Goal: Task Accomplishment & Management: Use online tool/utility

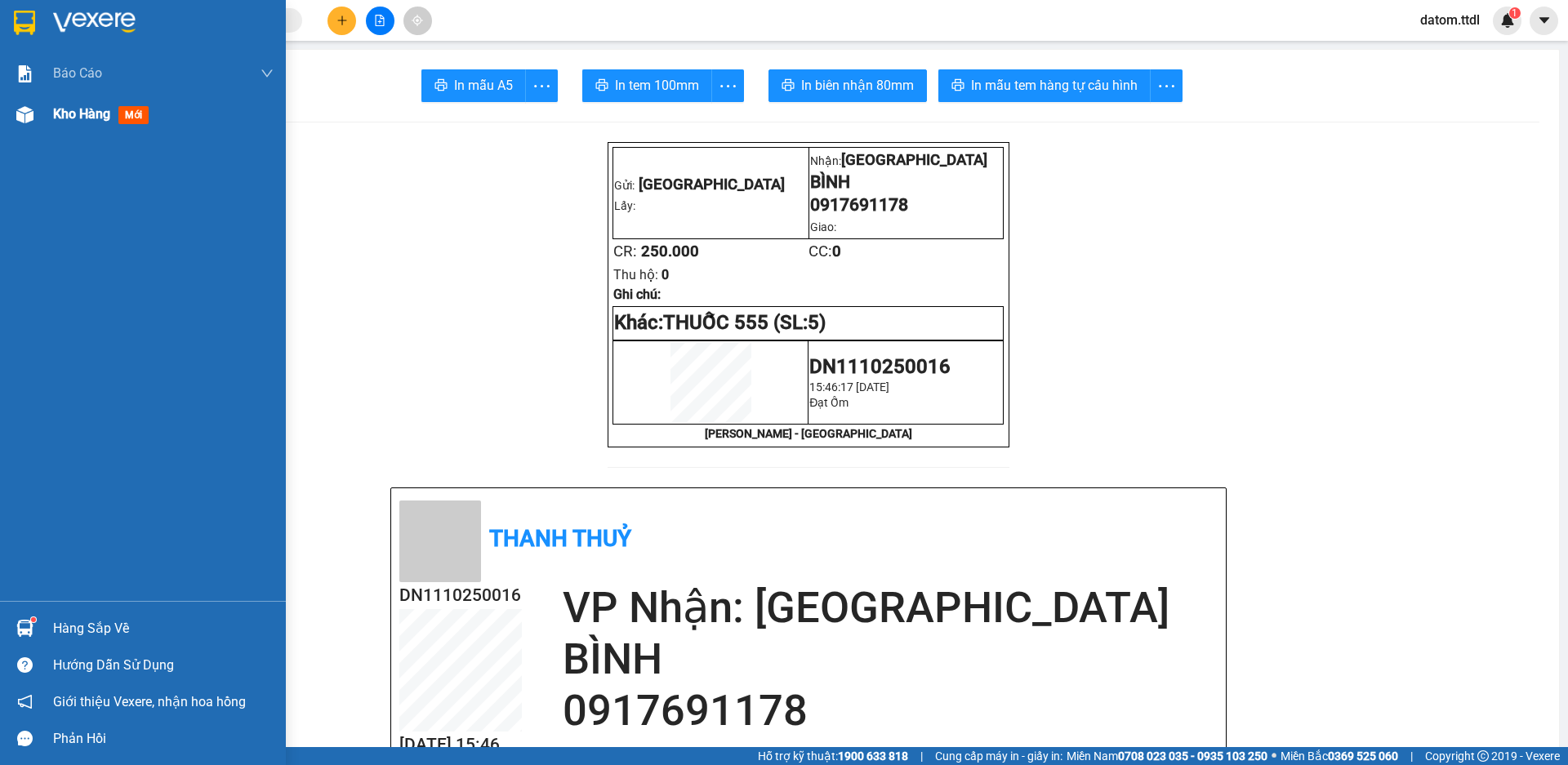
click at [78, 106] on span "Kho hàng" at bounding box center [82, 114] width 57 height 16
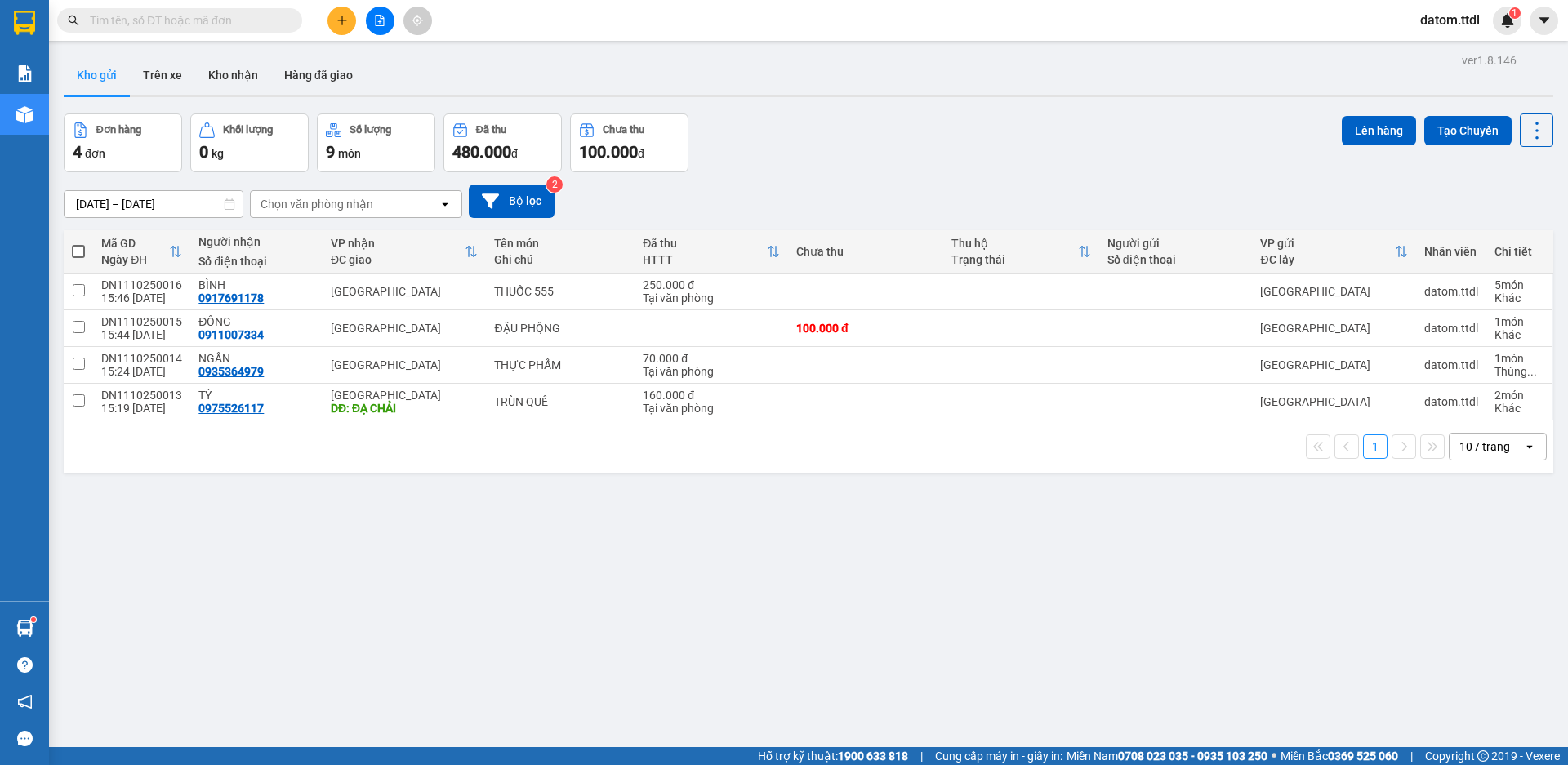
click at [74, 250] on span at bounding box center [78, 251] width 13 height 13
click at [78, 243] on input "checkbox" at bounding box center [78, 243] width 0 height 0
checkbox input "true"
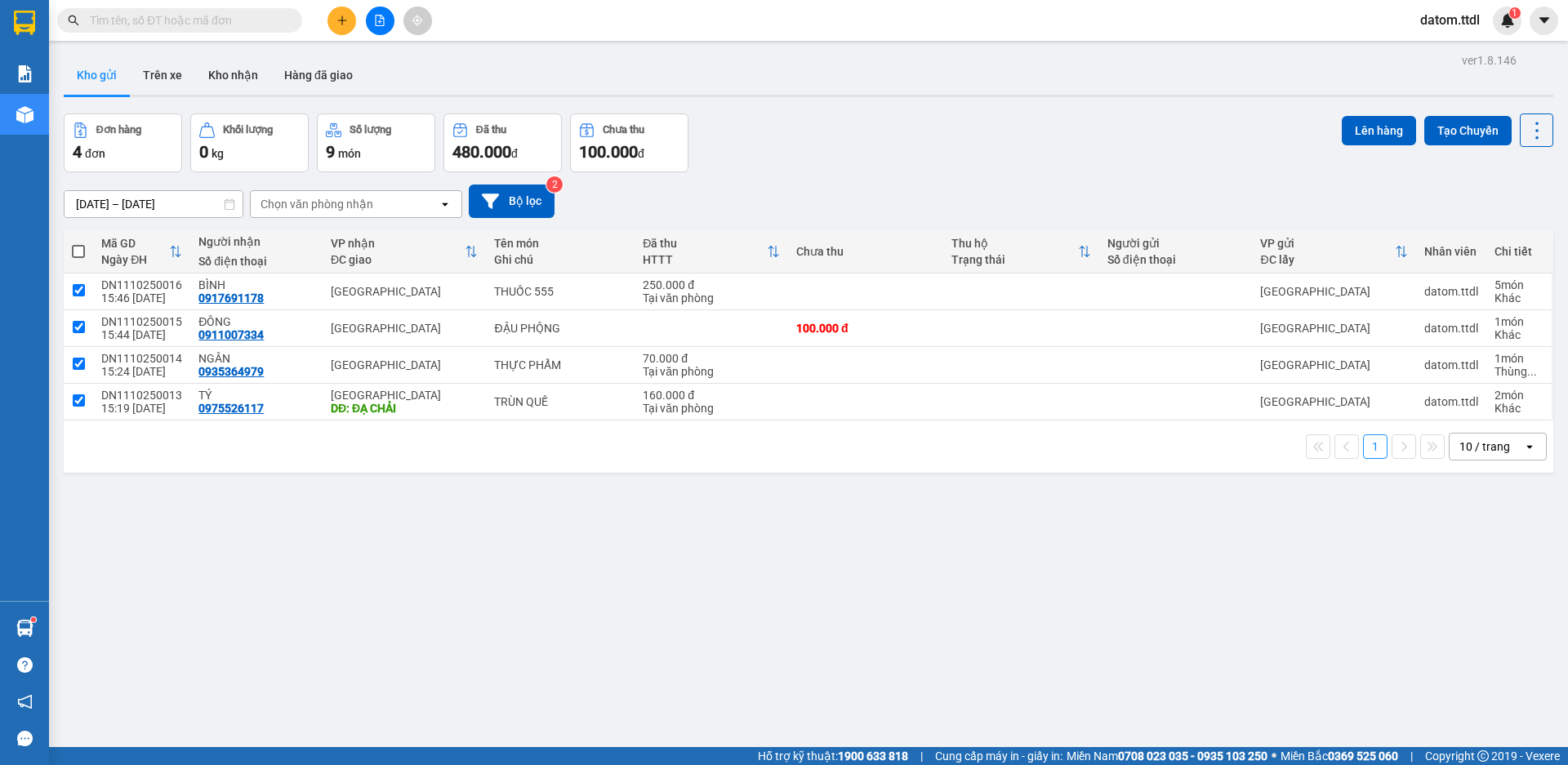
checkbox input "true"
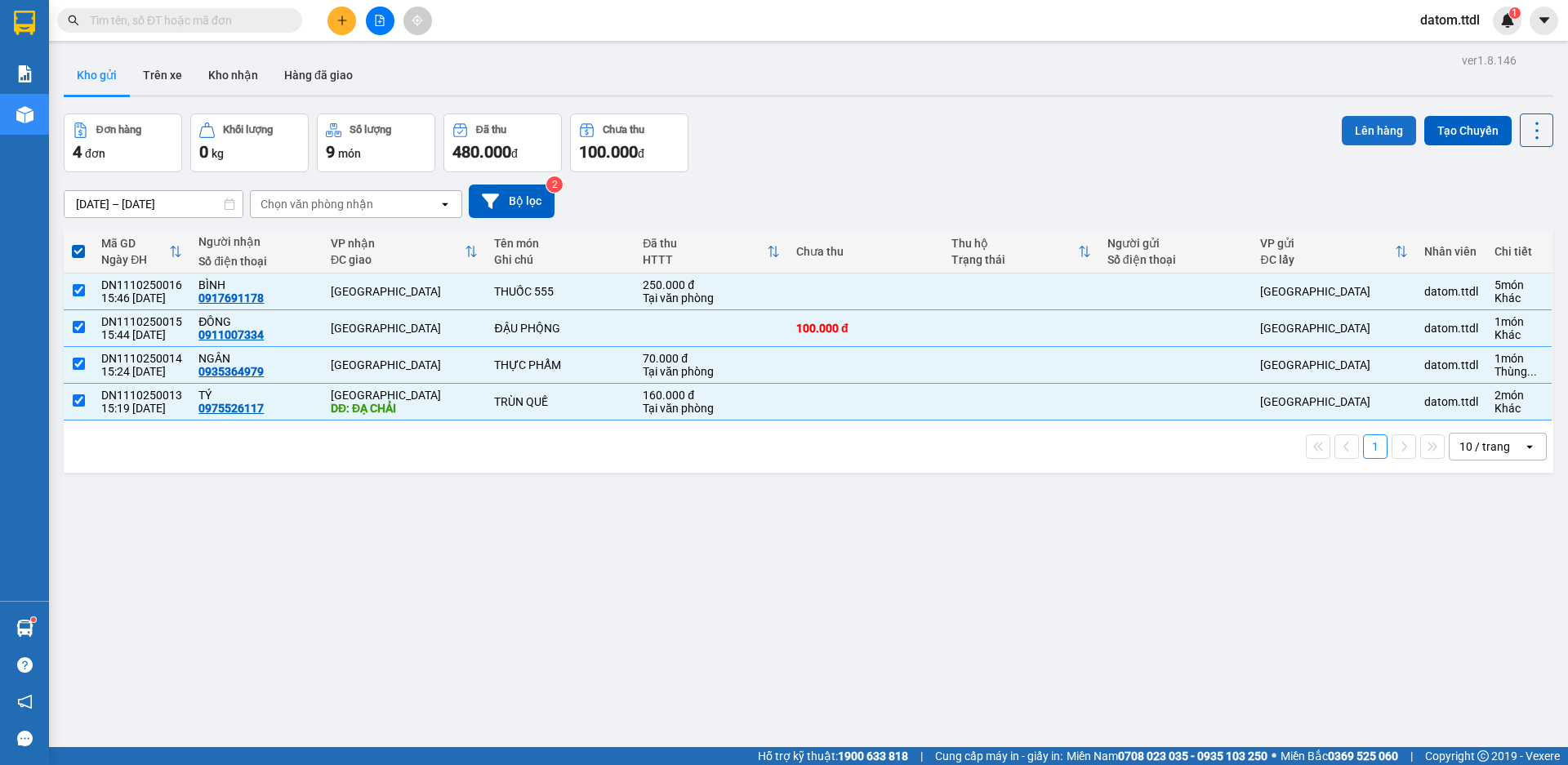
click at [1345, 128] on button "Lên hàng" at bounding box center [1378, 131] width 74 height 30
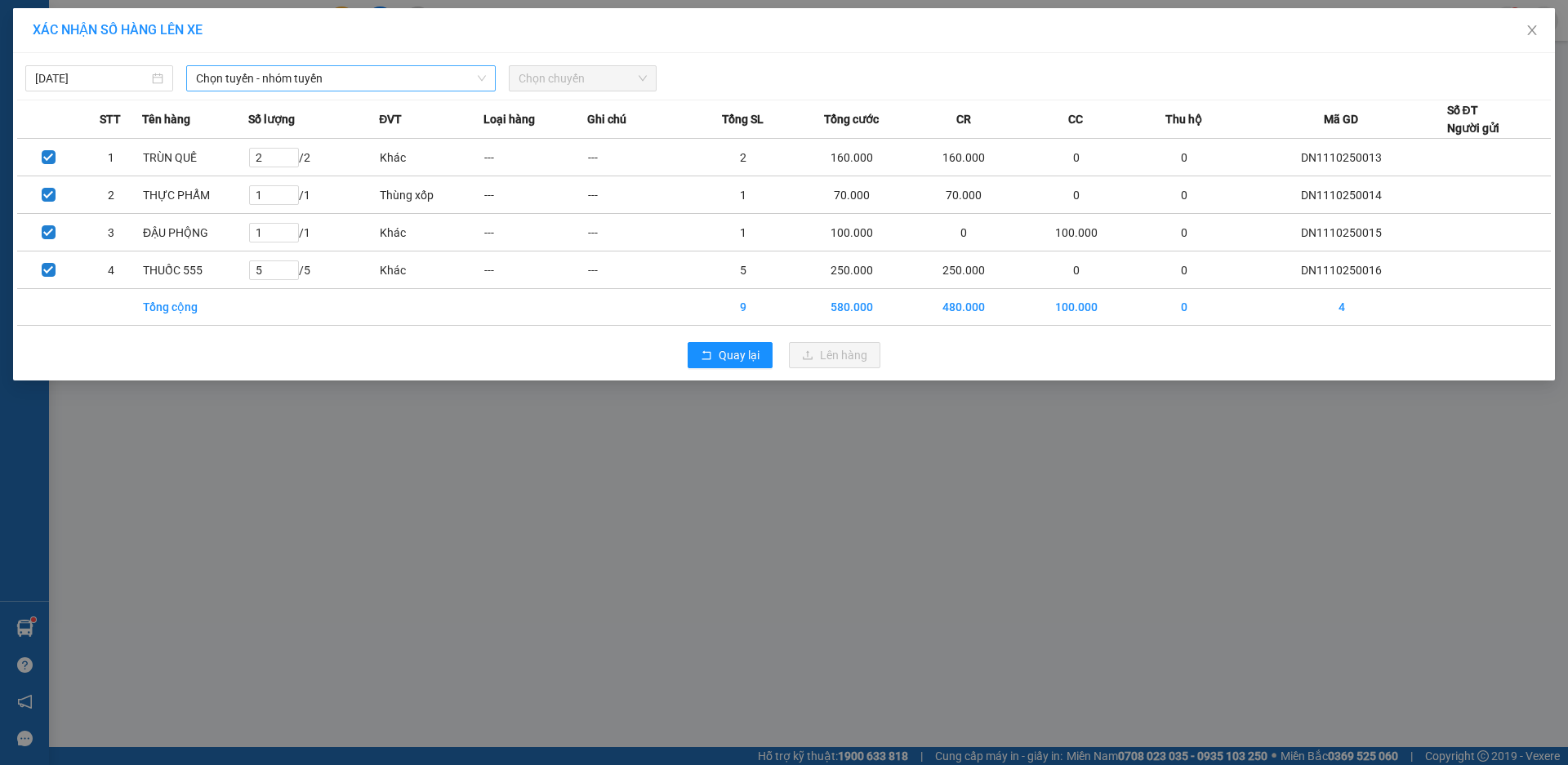
click at [272, 85] on span "Chọn tuyến - nhóm tuyến" at bounding box center [341, 78] width 290 height 24
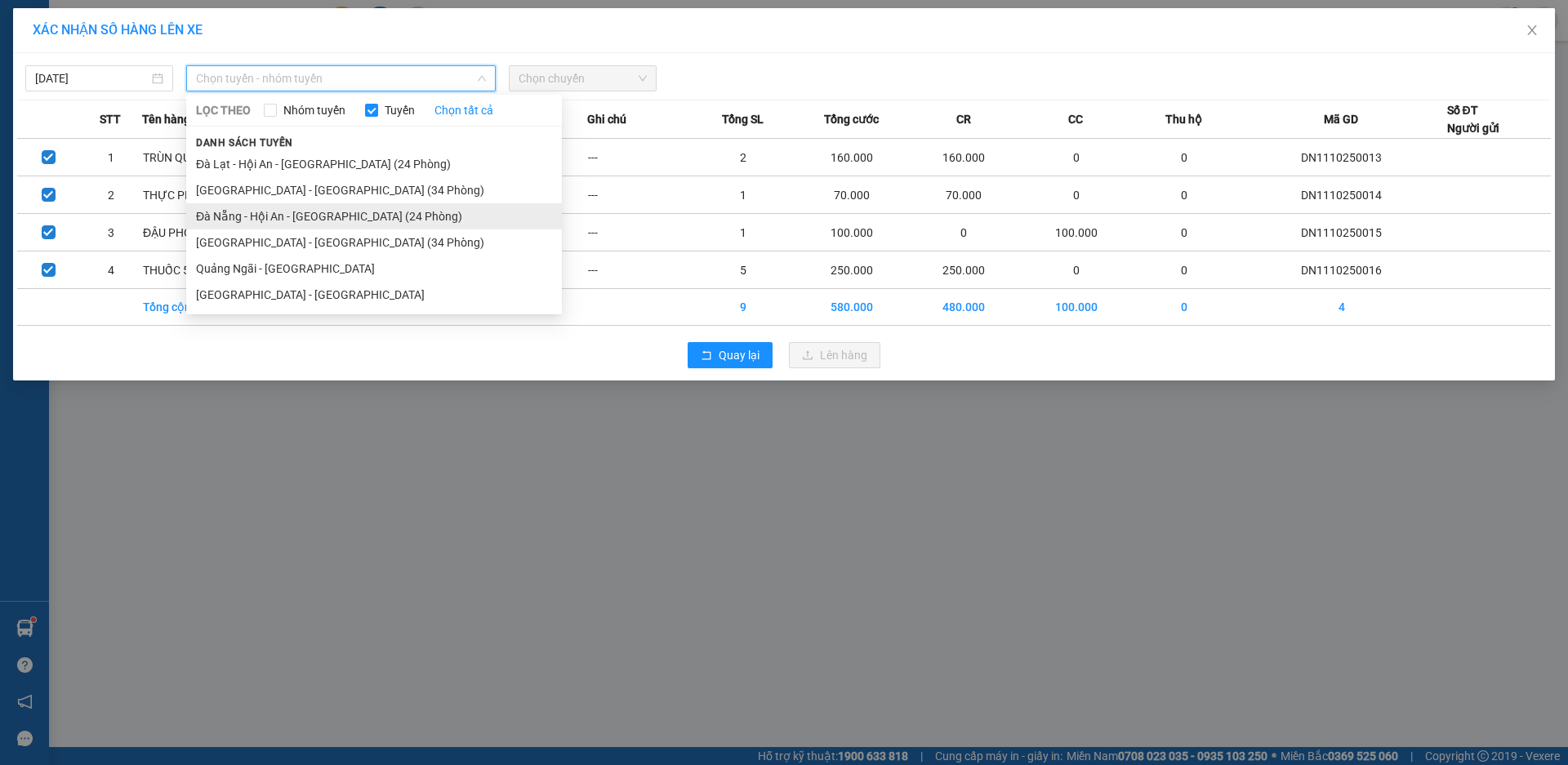
click at [267, 214] on li "Đà Nẵng - Hội An - [GEOGRAPHIC_DATA] (24 Phòng)" at bounding box center [374, 216] width 375 height 26
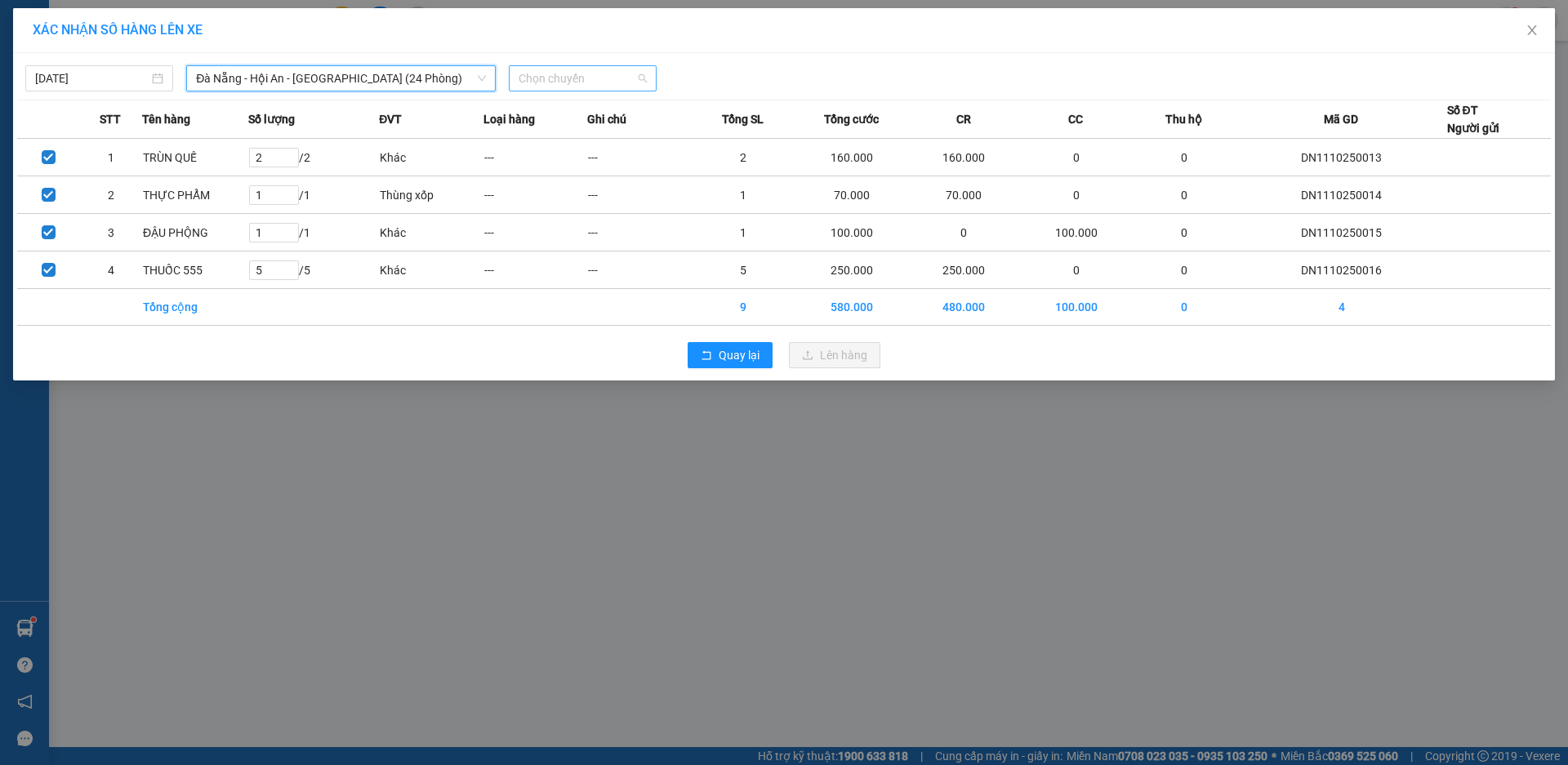
click at [554, 80] on span "Chọn chuyến" at bounding box center [582, 78] width 128 height 24
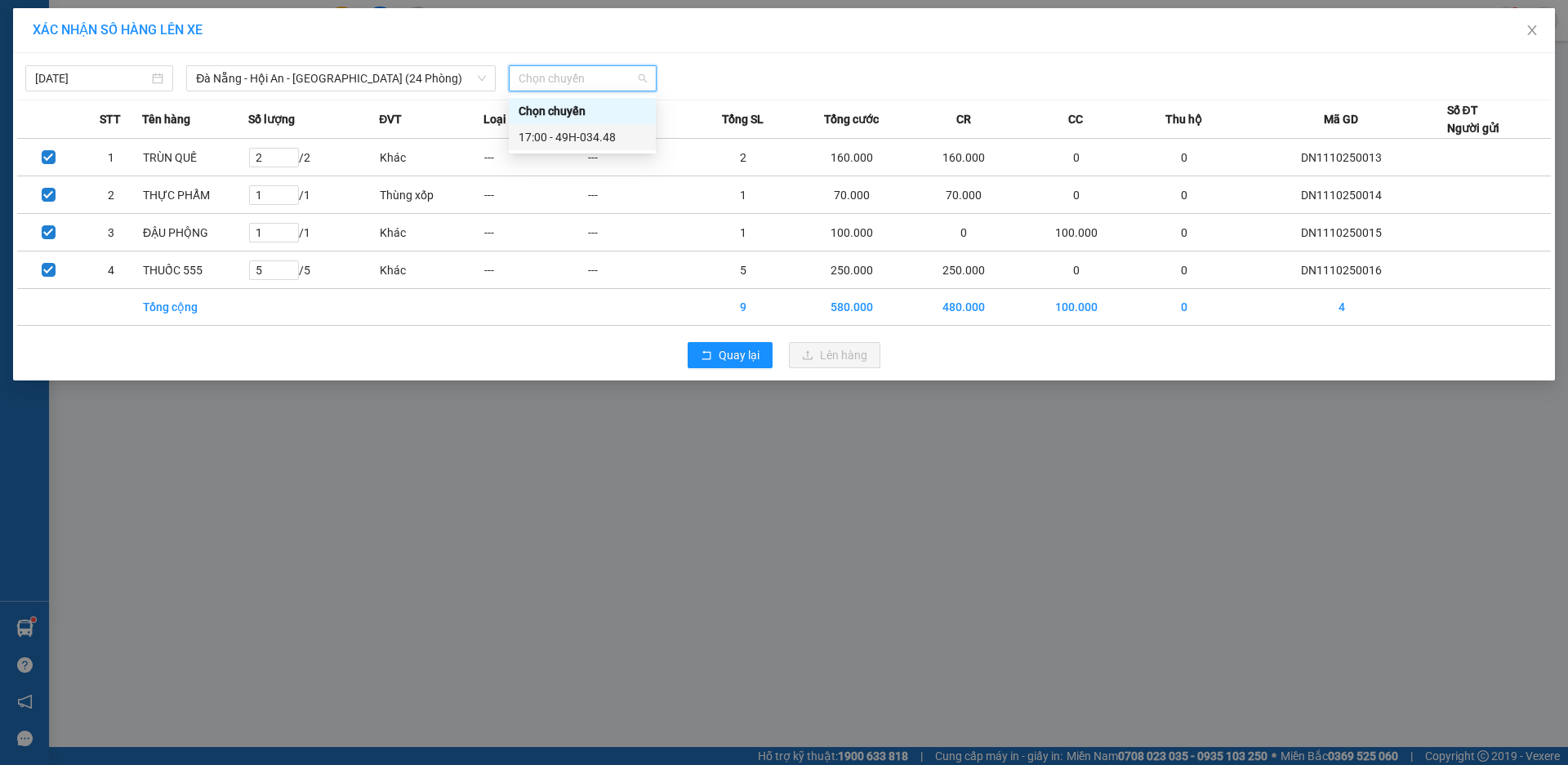
drag, startPoint x: 579, startPoint y: 138, endPoint x: 568, endPoint y: 138, distance: 11.0
click at [578, 138] on div "17:00 - 49H-034.48" at bounding box center [582, 137] width 127 height 18
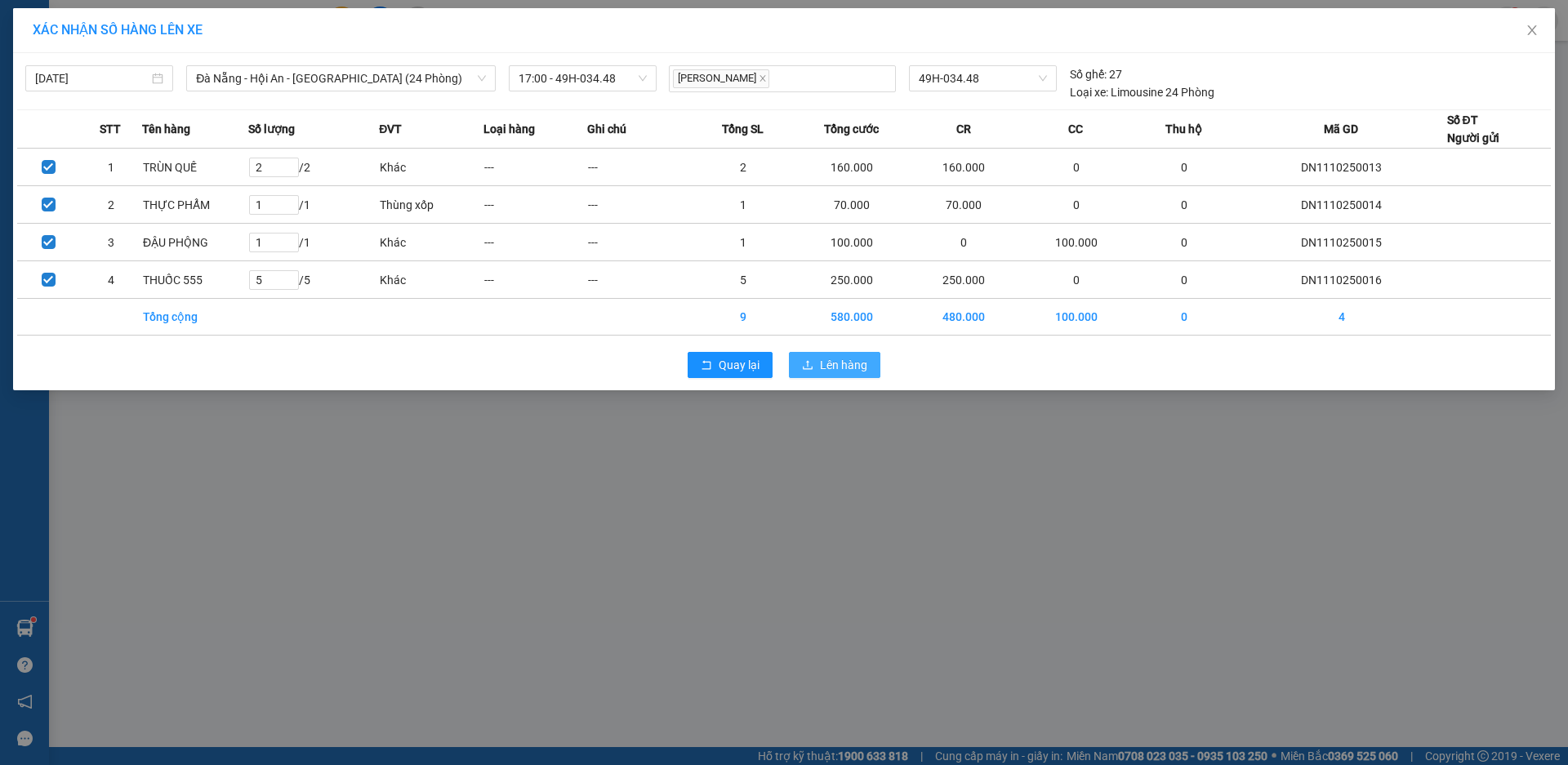
click at [833, 367] on span "Lên hàng" at bounding box center [843, 365] width 47 height 18
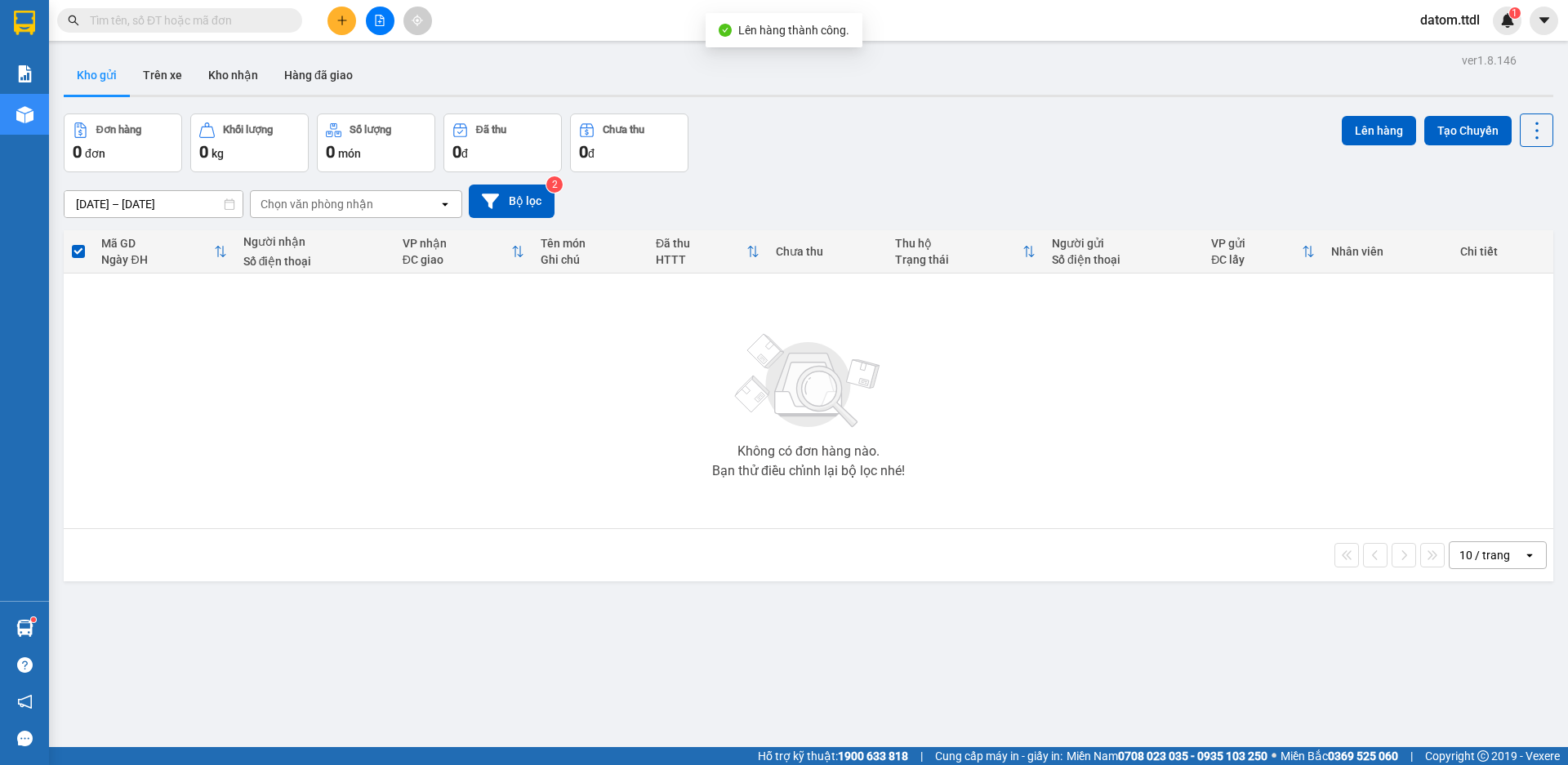
click at [377, 20] on icon "file-add" at bounding box center [379, 20] width 11 height 11
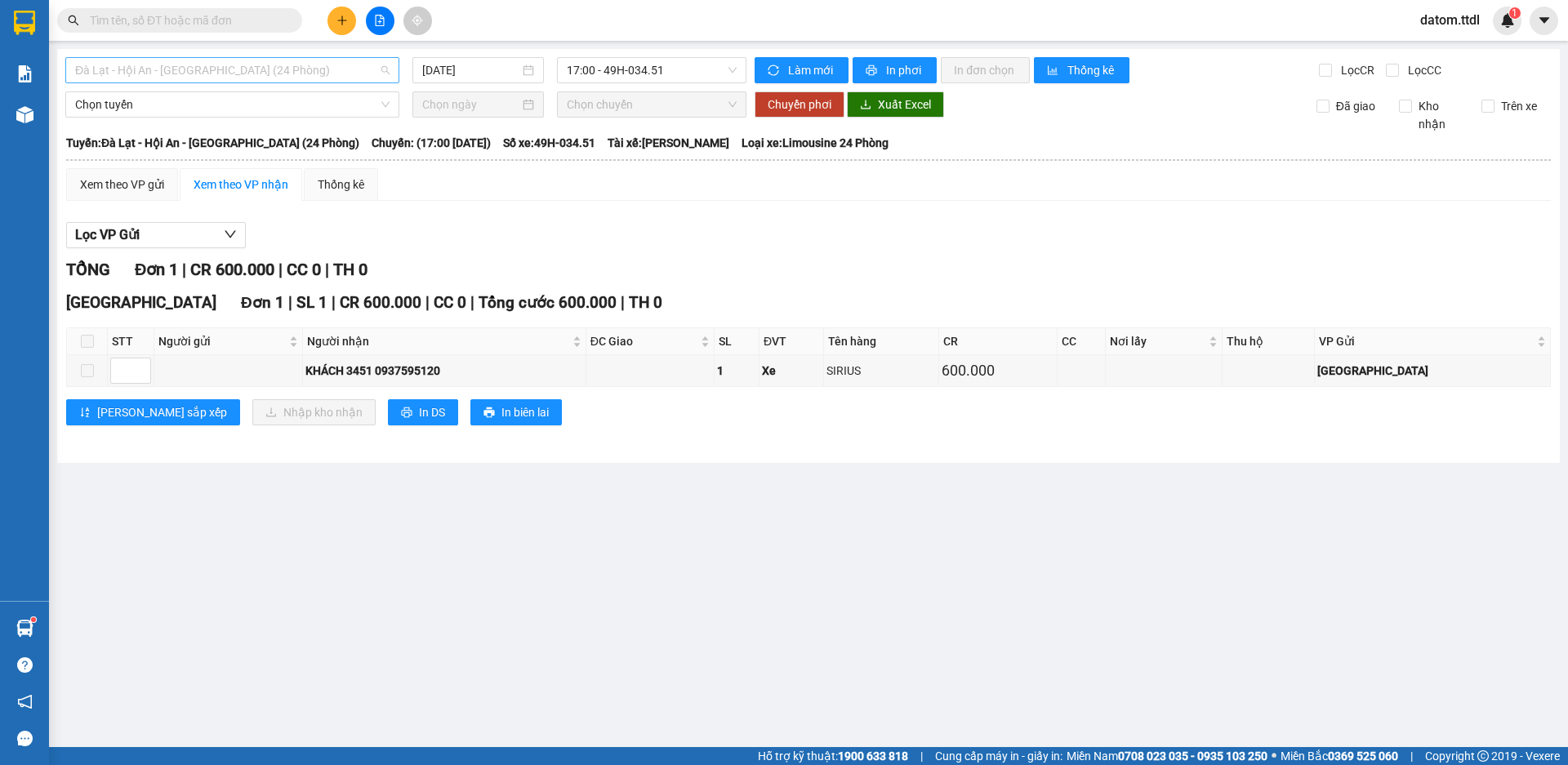
click at [301, 73] on span "Đà Lạt - Hội An - [GEOGRAPHIC_DATA] (24 Phòng)" at bounding box center [232, 71] width 314 height 24
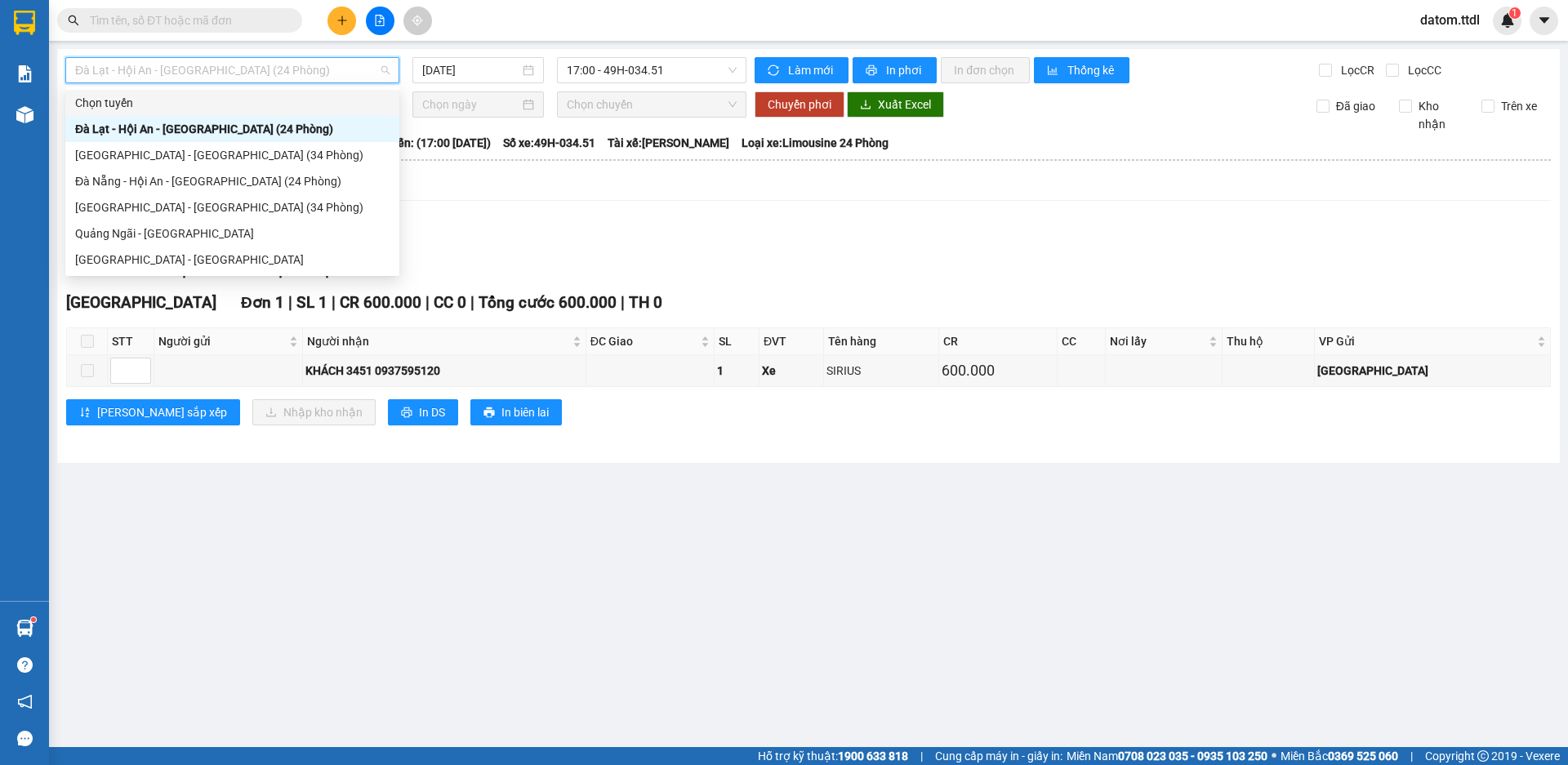
click at [594, 212] on div "Xem theo VP gửi Xem theo VP nhận Thống kê Lọc VP Gửi TỔNG Đơn 1 | CR 600.000 |…" at bounding box center [808, 307] width 1484 height 278
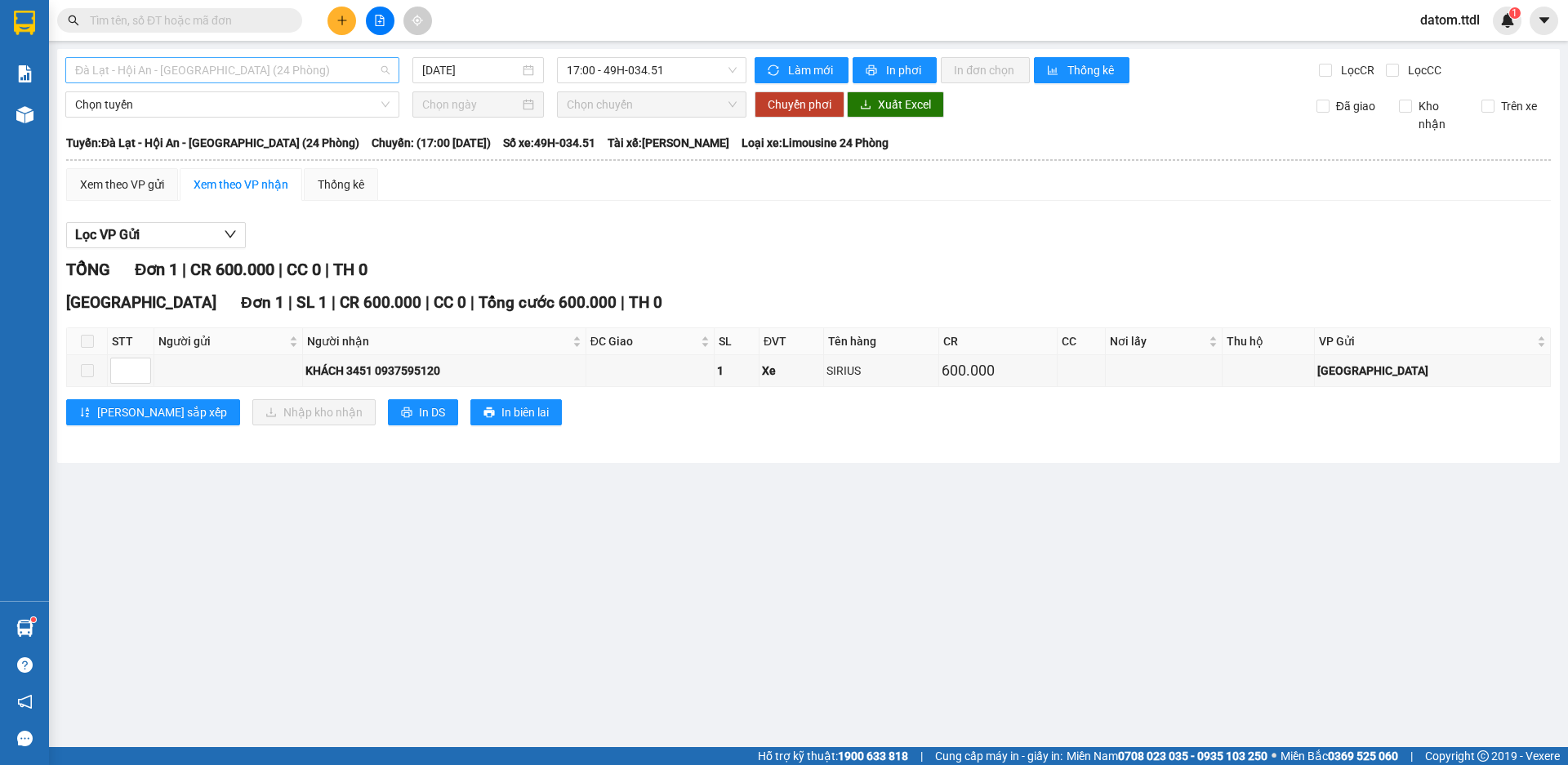
click at [355, 66] on span "Đà Lạt - Hội An - [GEOGRAPHIC_DATA] (24 Phòng)" at bounding box center [232, 71] width 314 height 24
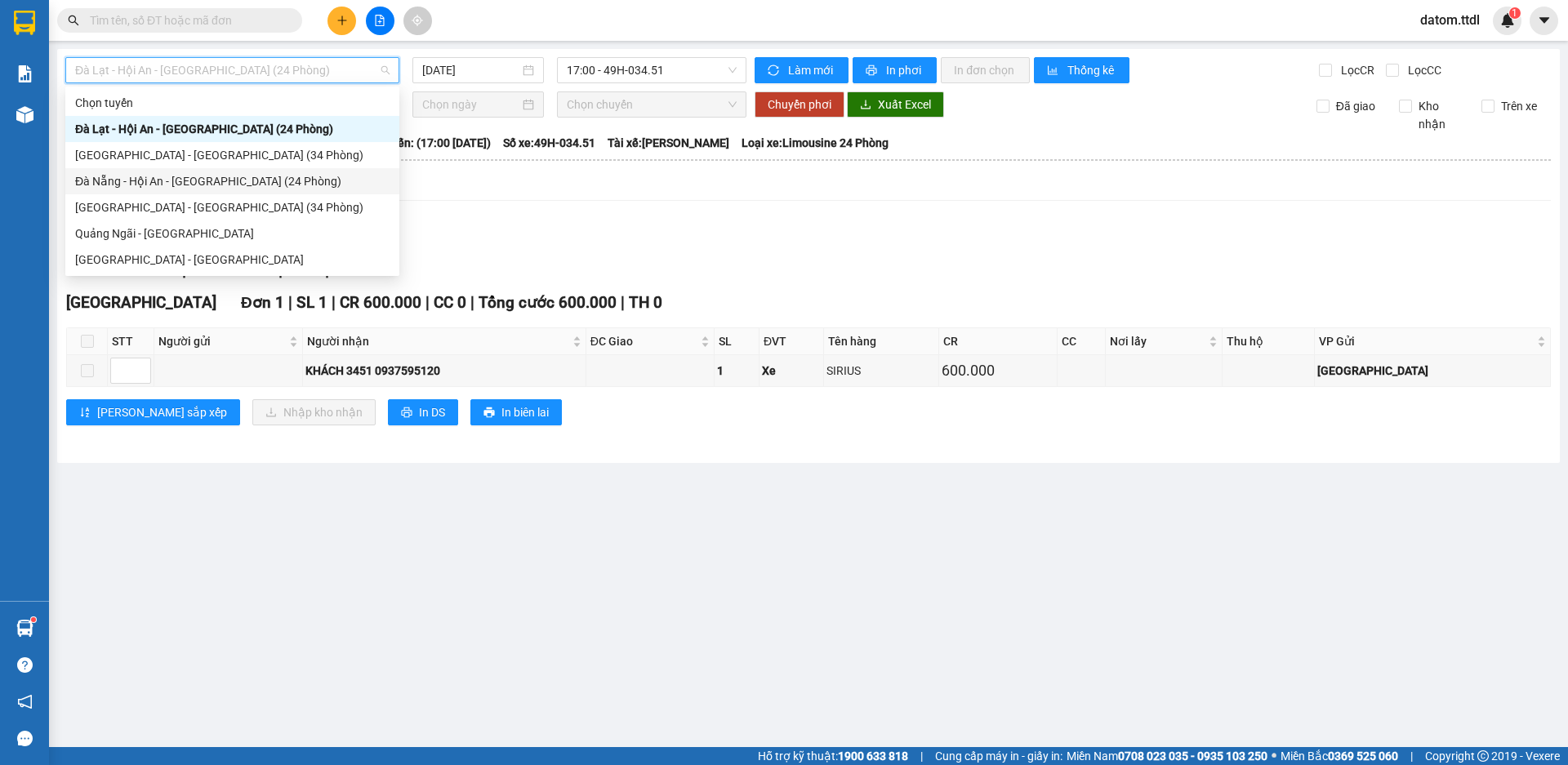
click at [239, 182] on div "Đà Nẵng - Hội An - [GEOGRAPHIC_DATA] (24 Phòng)" at bounding box center [232, 181] width 314 height 18
type input "[DATE]"
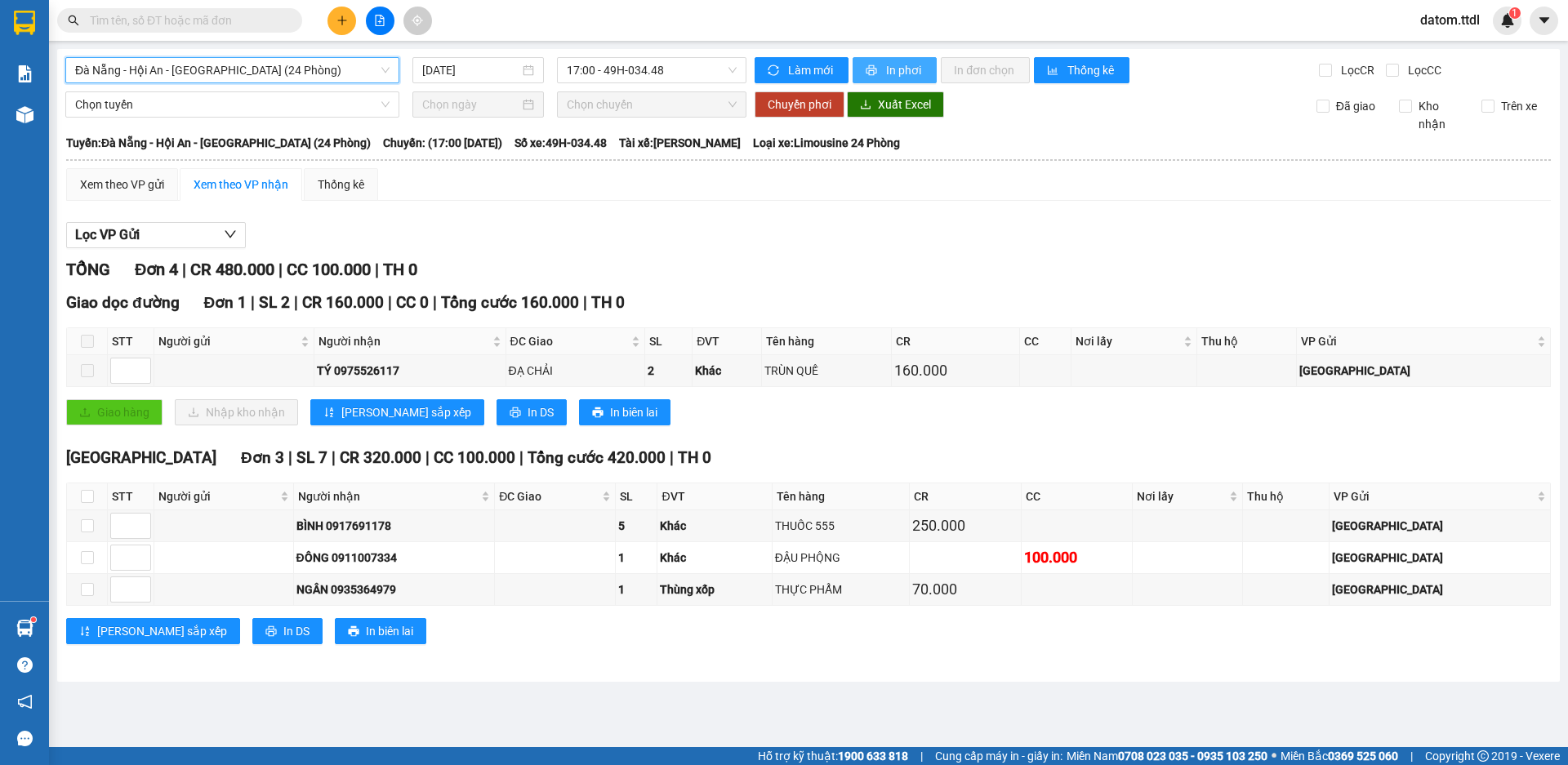
click at [881, 69] on button "In phơi" at bounding box center [895, 71] width 84 height 26
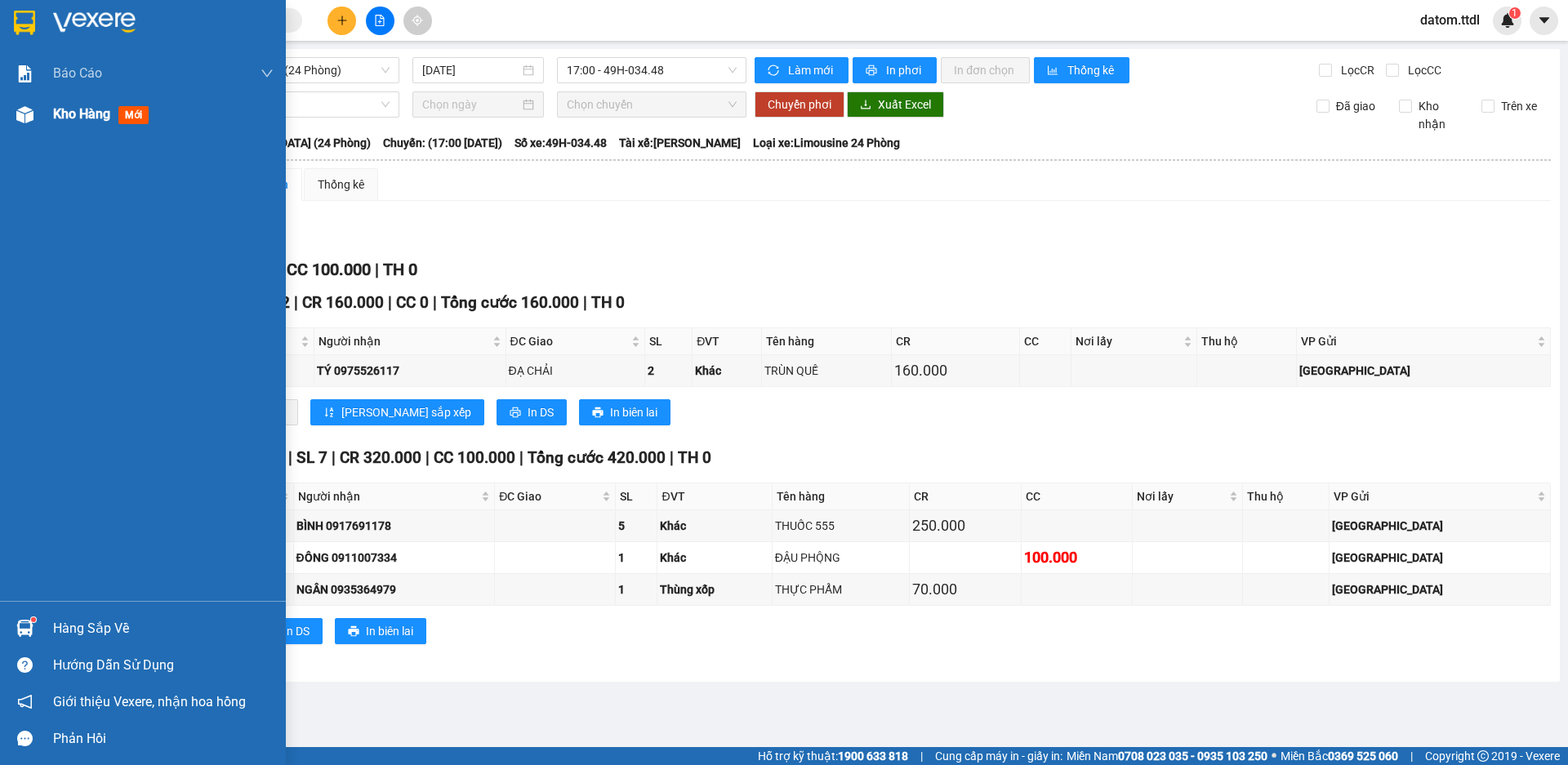
click at [58, 118] on span "Kho hàng" at bounding box center [82, 114] width 57 height 16
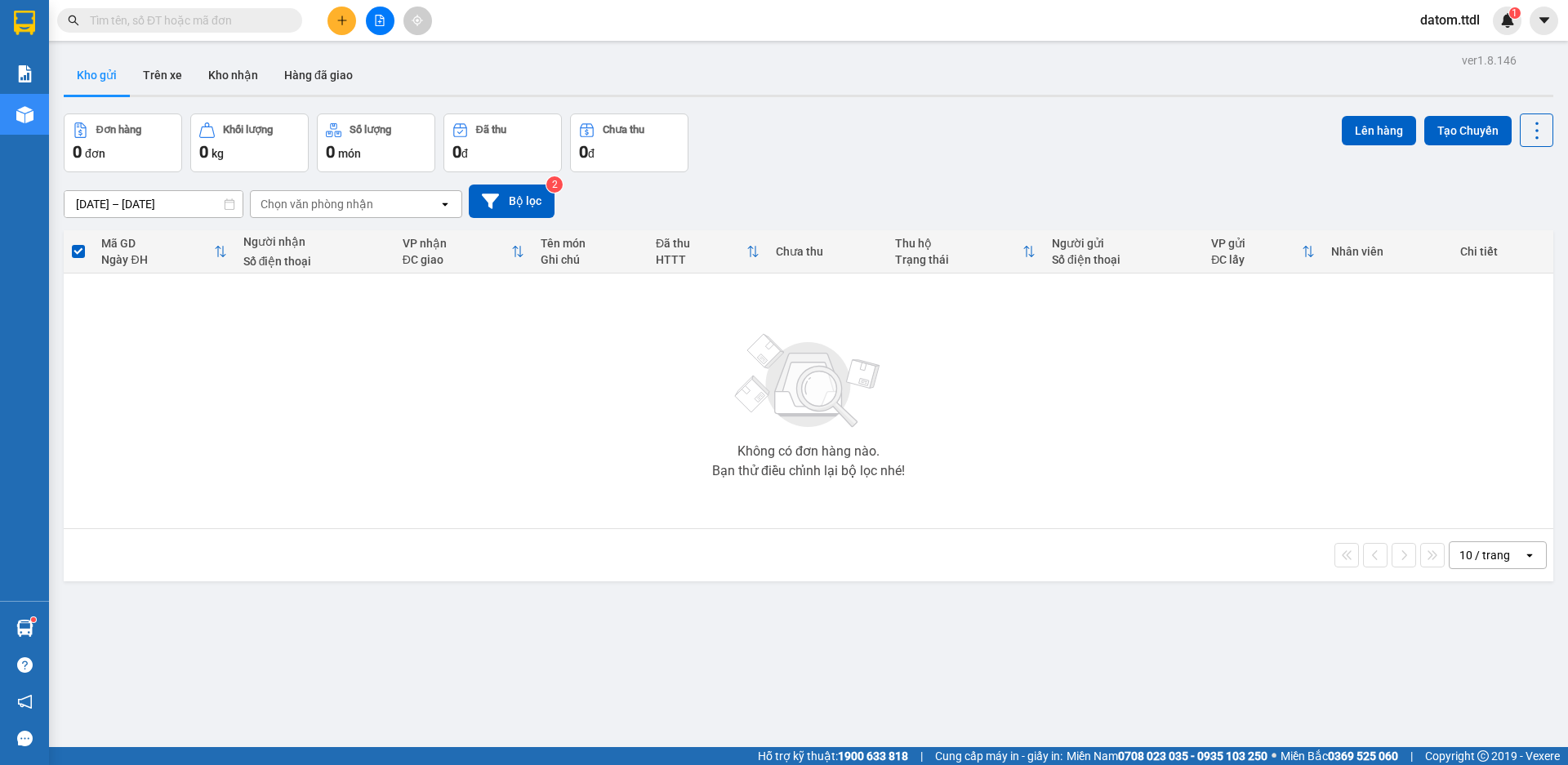
click at [375, 24] on icon "file-add" at bounding box center [379, 20] width 11 height 11
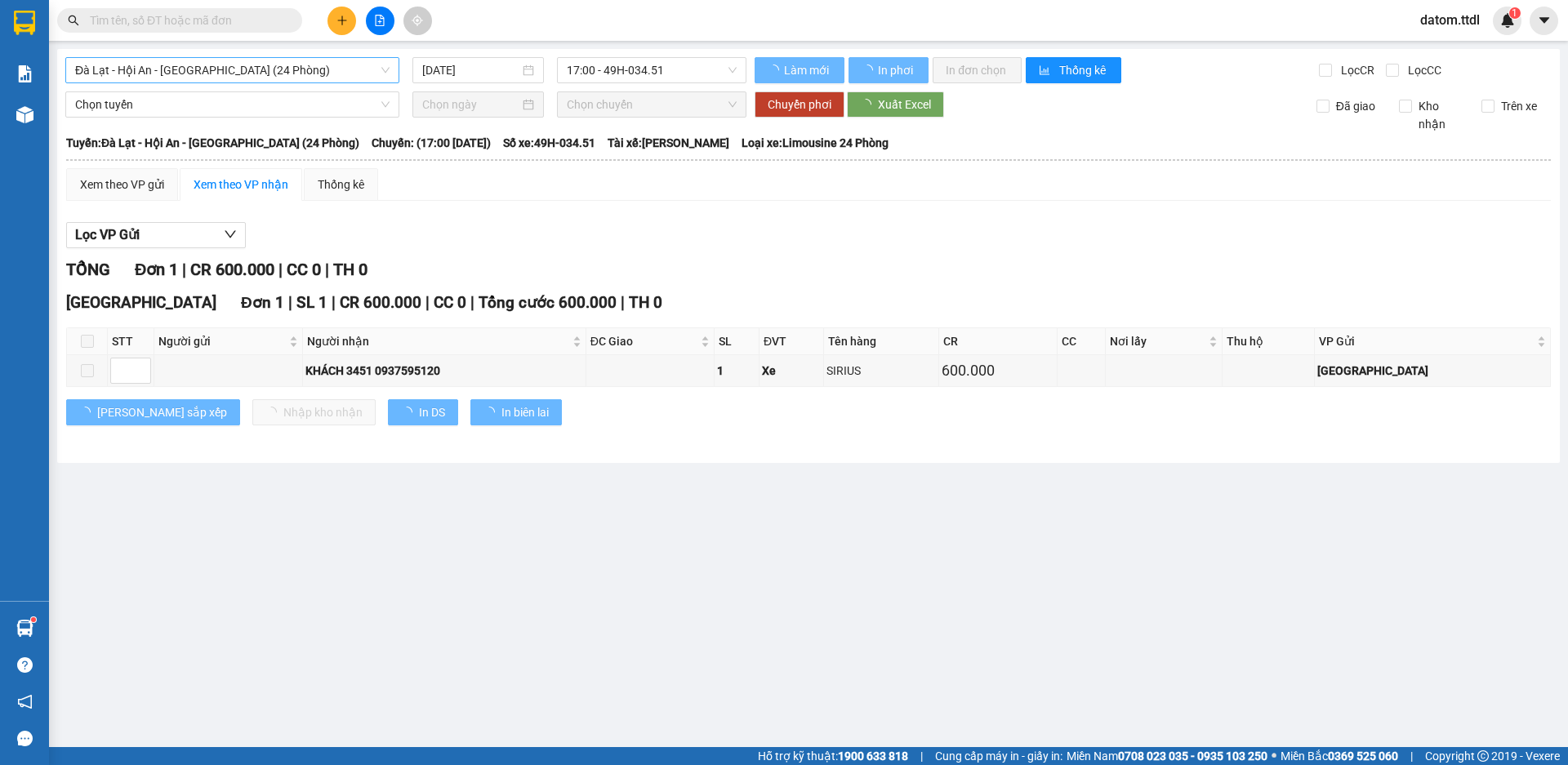
click at [268, 67] on span "Đà Lạt - Hội An - [GEOGRAPHIC_DATA] (24 Phòng)" at bounding box center [232, 71] width 314 height 24
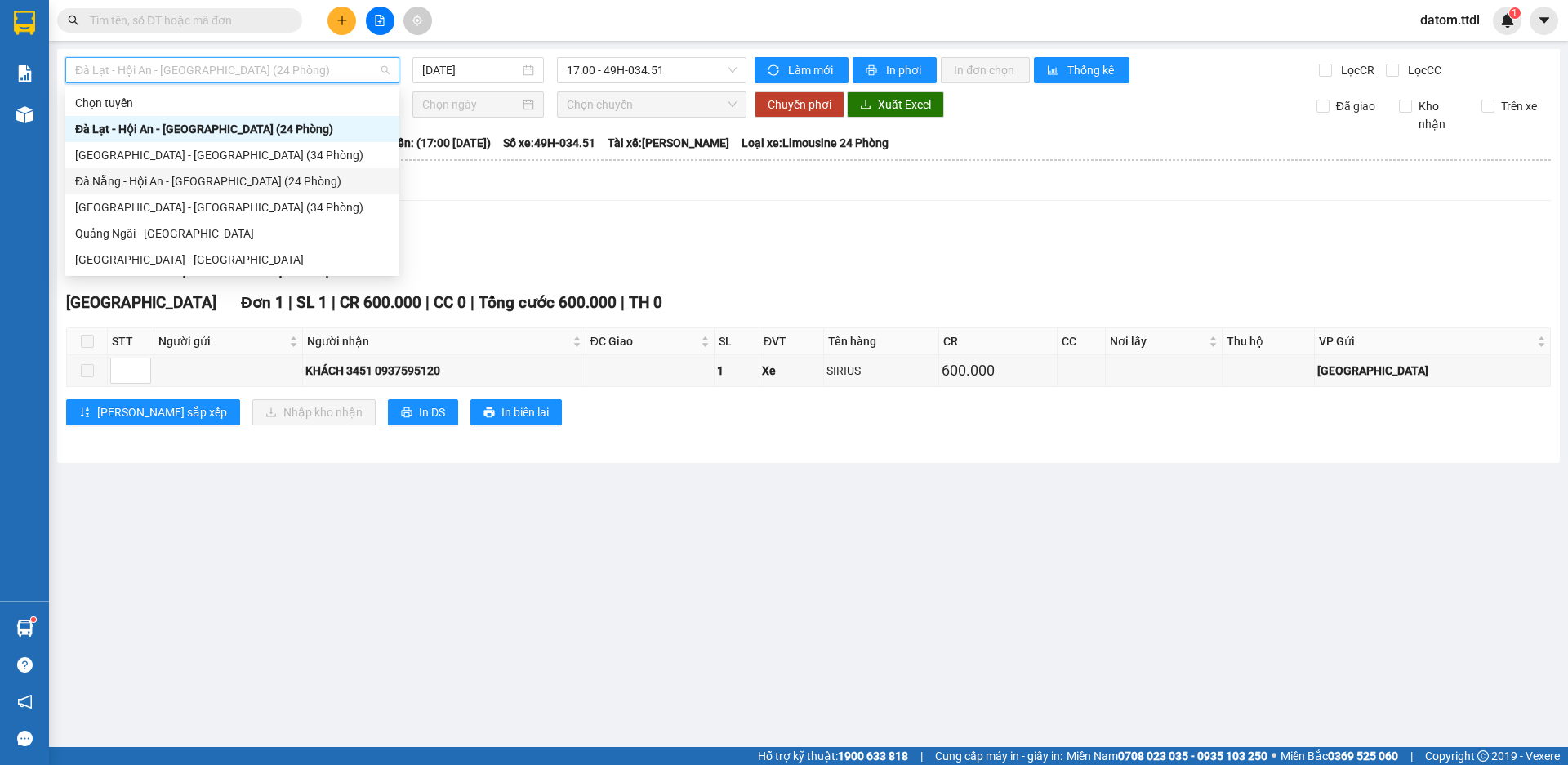
click at [163, 182] on div "Đà Nẵng - Hội An - [GEOGRAPHIC_DATA] (24 Phòng)" at bounding box center [232, 181] width 314 height 18
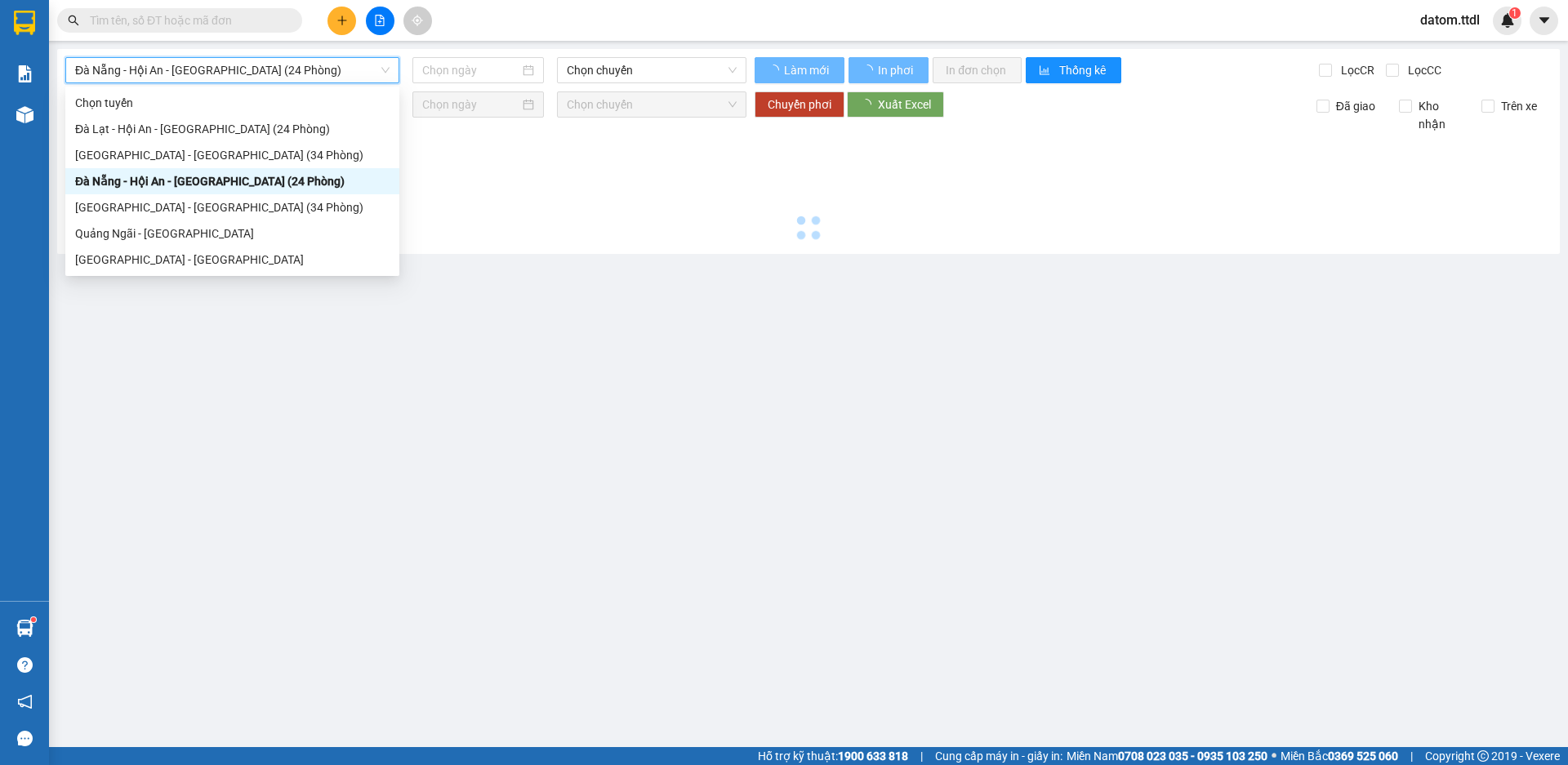
type input "[DATE]"
